Goal: Information Seeking & Learning: Learn about a topic

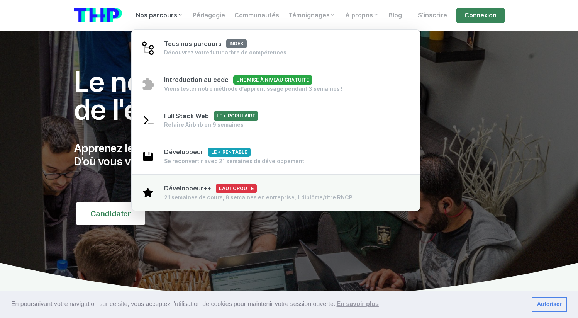
click at [176, 187] on span "Développeur++ L'autoroute" at bounding box center [210, 187] width 93 height 7
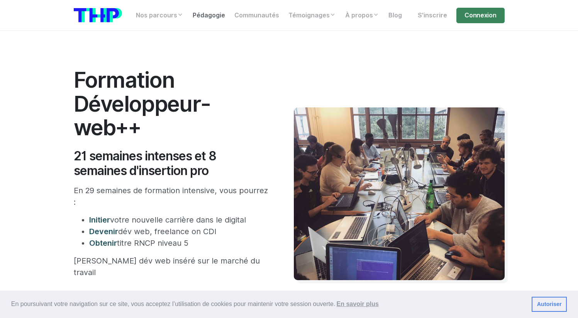
click at [202, 12] on link "Pédagogie" at bounding box center [209, 15] width 42 height 15
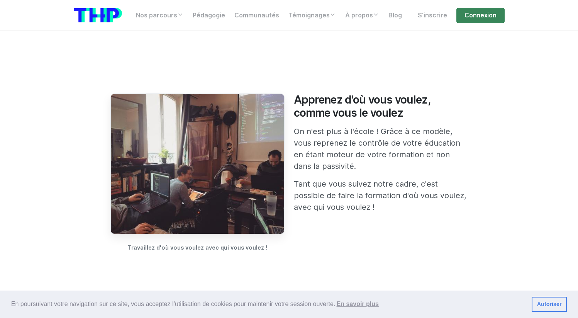
scroll to position [650, 0]
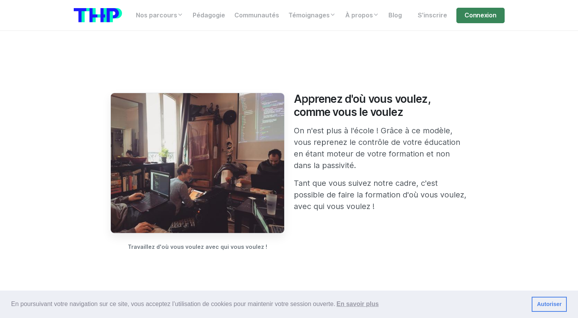
click at [271, 161] on img at bounding box center [197, 163] width 174 height 140
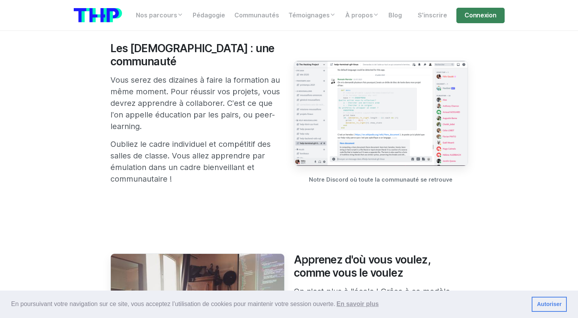
scroll to position [410, 0]
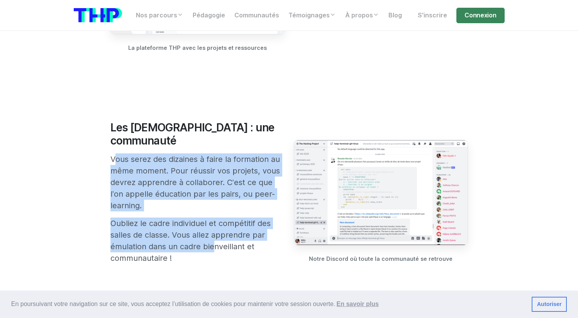
drag, startPoint x: 54, startPoint y: 140, endPoint x: 208, endPoint y: 231, distance: 179.4
click at [208, 231] on p "Oubliez le cadre individuel et compétitif des salles de classe. Vous allez appr…" at bounding box center [197, 240] width 174 height 46
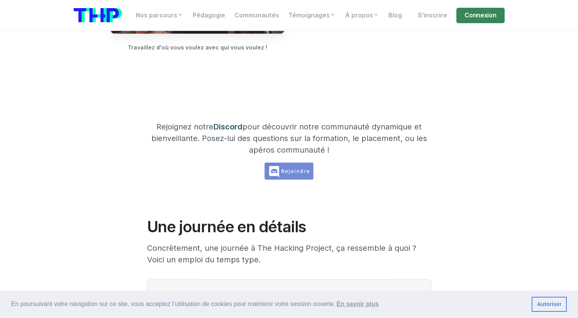
scroll to position [513, 0]
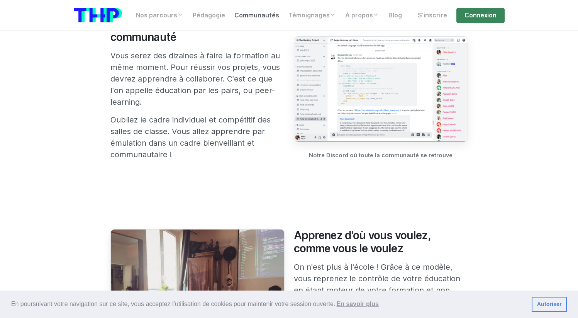
click at [244, 16] on link "Communautés" at bounding box center [257, 15] width 54 height 15
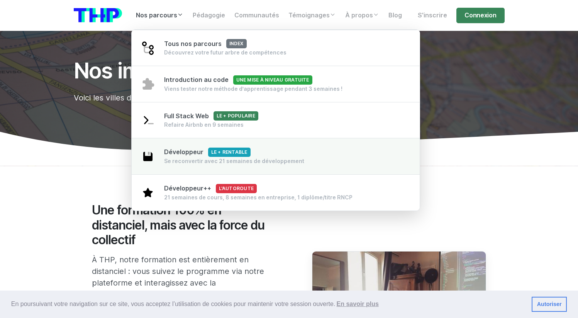
click at [185, 155] on span "Développeur Le + rentable" at bounding box center [207, 151] width 86 height 7
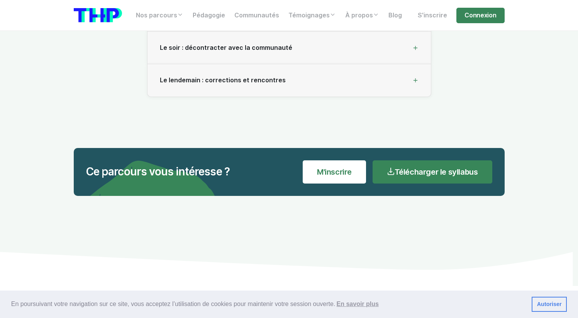
scroll to position [2622, 0]
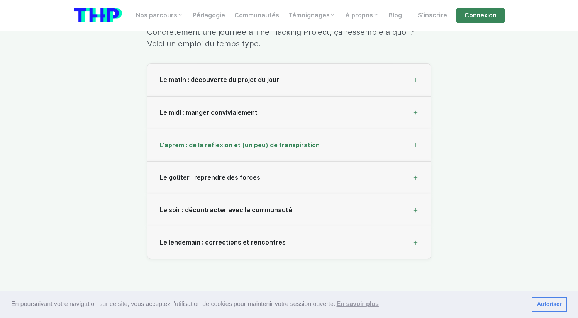
click at [412, 138] on div "L'aprem : de la reflexion et (un peu) de transpiration" at bounding box center [288, 145] width 283 height 32
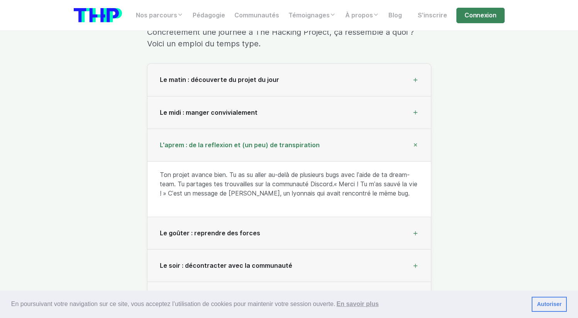
click at [412, 138] on div "L'aprem : de la reflexion et (un peu) de transpiration" at bounding box center [288, 145] width 283 height 32
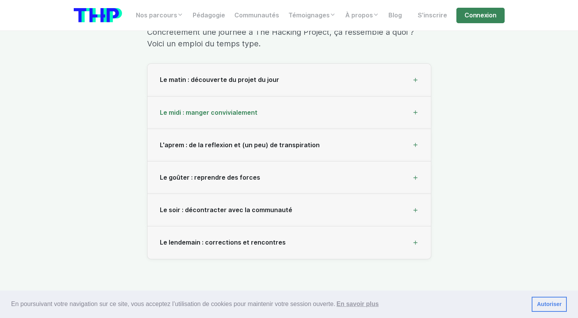
click at [419, 108] on div "Le midi : manger convivialement" at bounding box center [288, 112] width 283 height 32
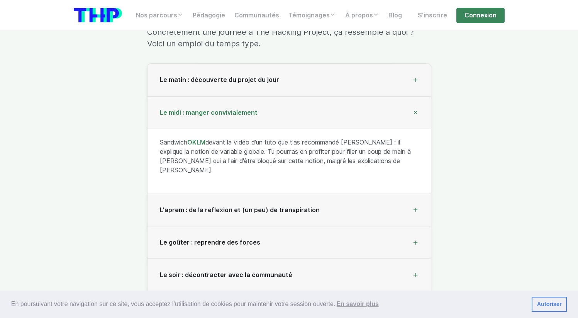
click at [419, 108] on div "Le midi : manger convivialement" at bounding box center [288, 112] width 283 height 32
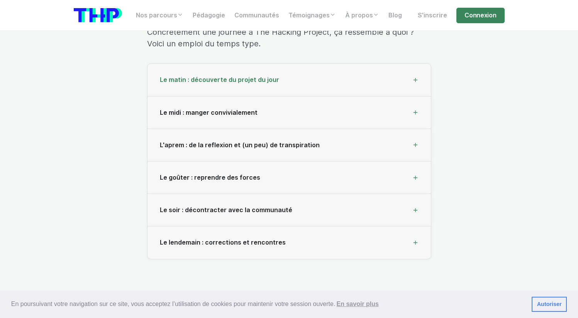
click at [416, 73] on div "Le matin : découverte du projet du jour" at bounding box center [288, 80] width 283 height 32
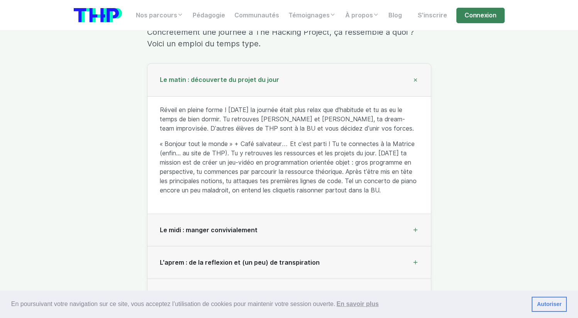
click at [415, 73] on div "Le matin : découverte du projet du jour" at bounding box center [288, 80] width 283 height 32
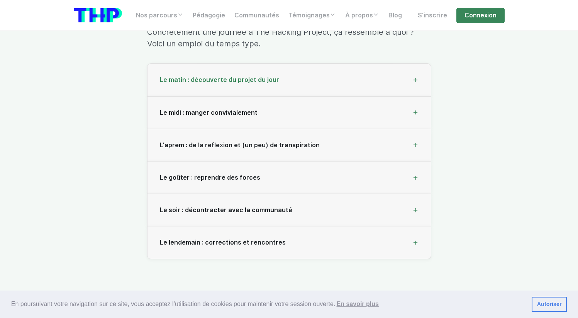
click at [420, 74] on div "Le matin : découverte du projet du jour" at bounding box center [288, 80] width 283 height 32
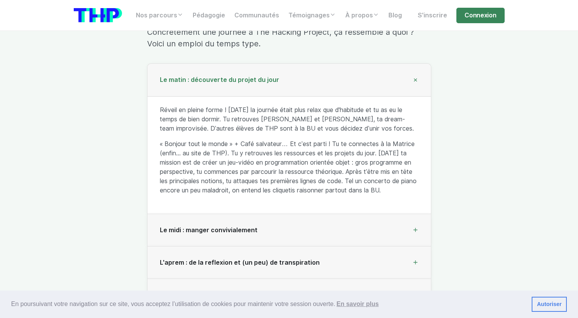
click at [413, 76] on icon at bounding box center [415, 80] width 9 height 9
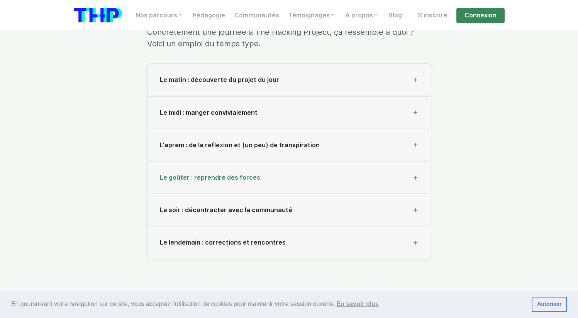
click at [414, 171] on div "Le goûter : reprendre des forces" at bounding box center [288, 177] width 283 height 32
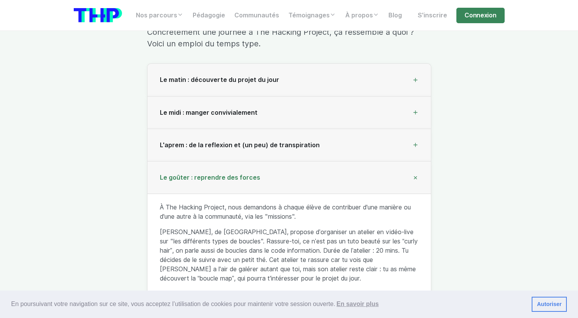
click at [414, 171] on div "Le goûter : reprendre des forces" at bounding box center [288, 177] width 283 height 32
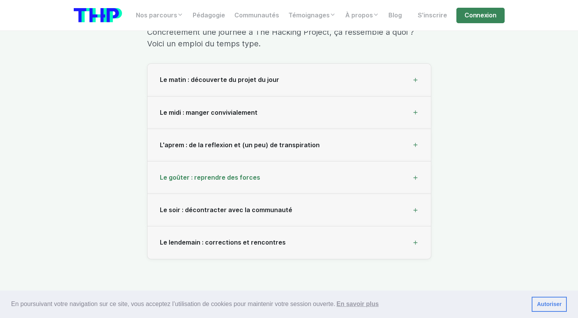
click at [406, 168] on div "Le goûter : reprendre des forces" at bounding box center [288, 177] width 283 height 32
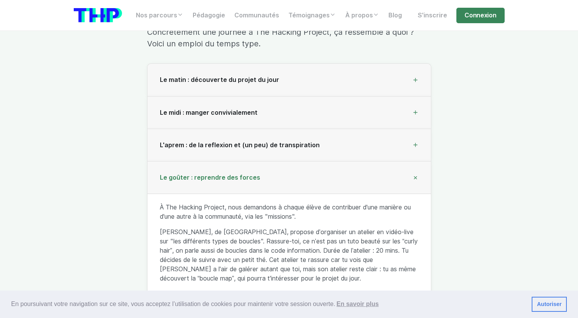
click at [406, 168] on div "Le goûter : reprendre des forces" at bounding box center [288, 177] width 283 height 32
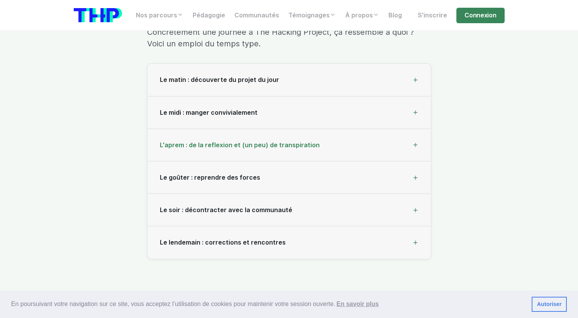
click at [411, 134] on div "L'aprem : de la reflexion et (un peu) de transpiration" at bounding box center [288, 145] width 283 height 32
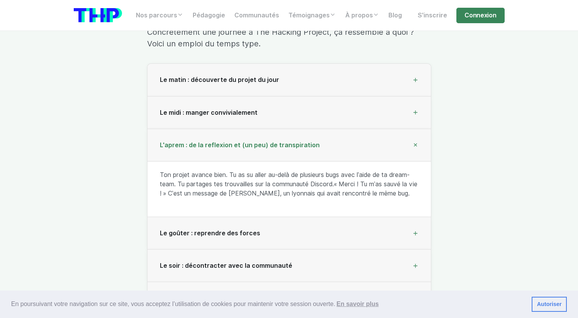
click at [411, 134] on div "L'aprem : de la reflexion et (un peu) de transpiration" at bounding box center [288, 145] width 283 height 32
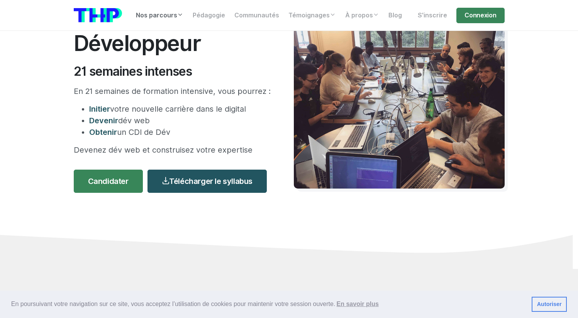
scroll to position [0, 0]
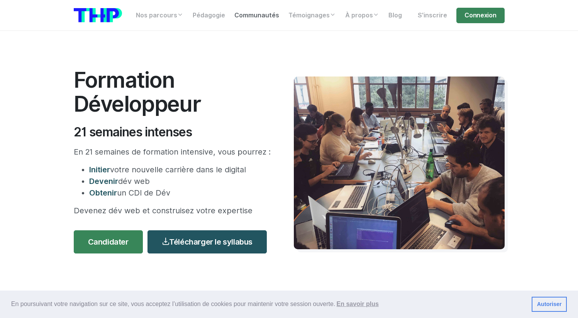
click at [242, 17] on link "Communautés" at bounding box center [257, 15] width 54 height 15
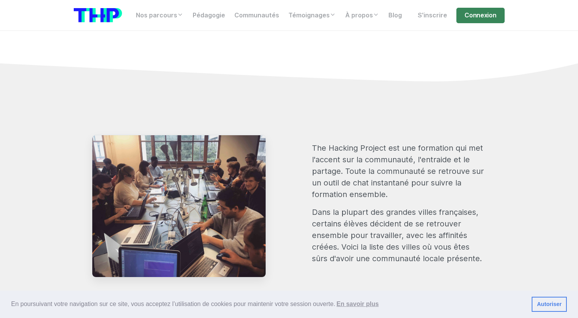
scroll to position [516, 0]
